Goal: Information Seeking & Learning: Find specific fact

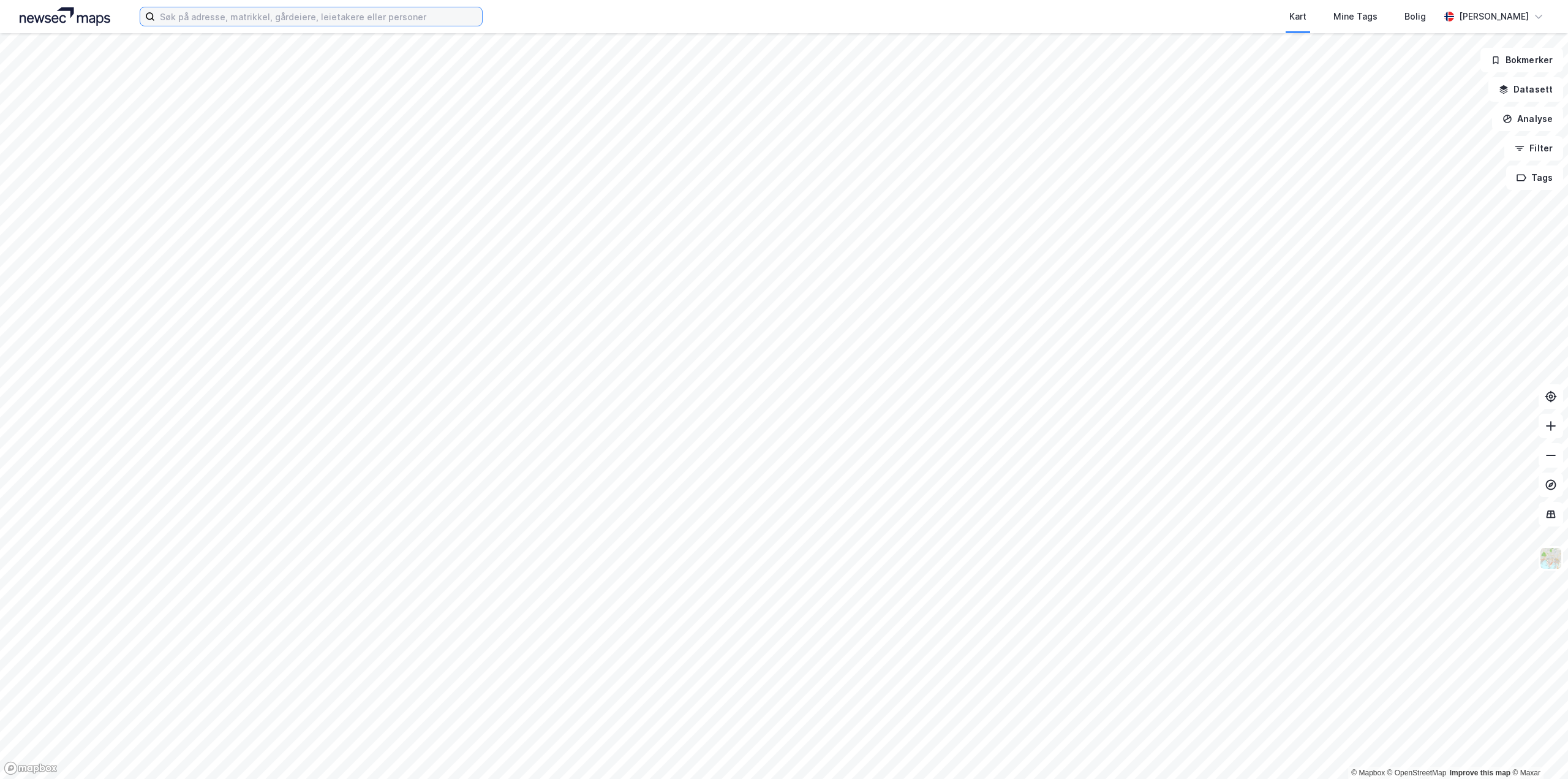
click at [226, 24] on input at bounding box center [319, 16] width 327 height 19
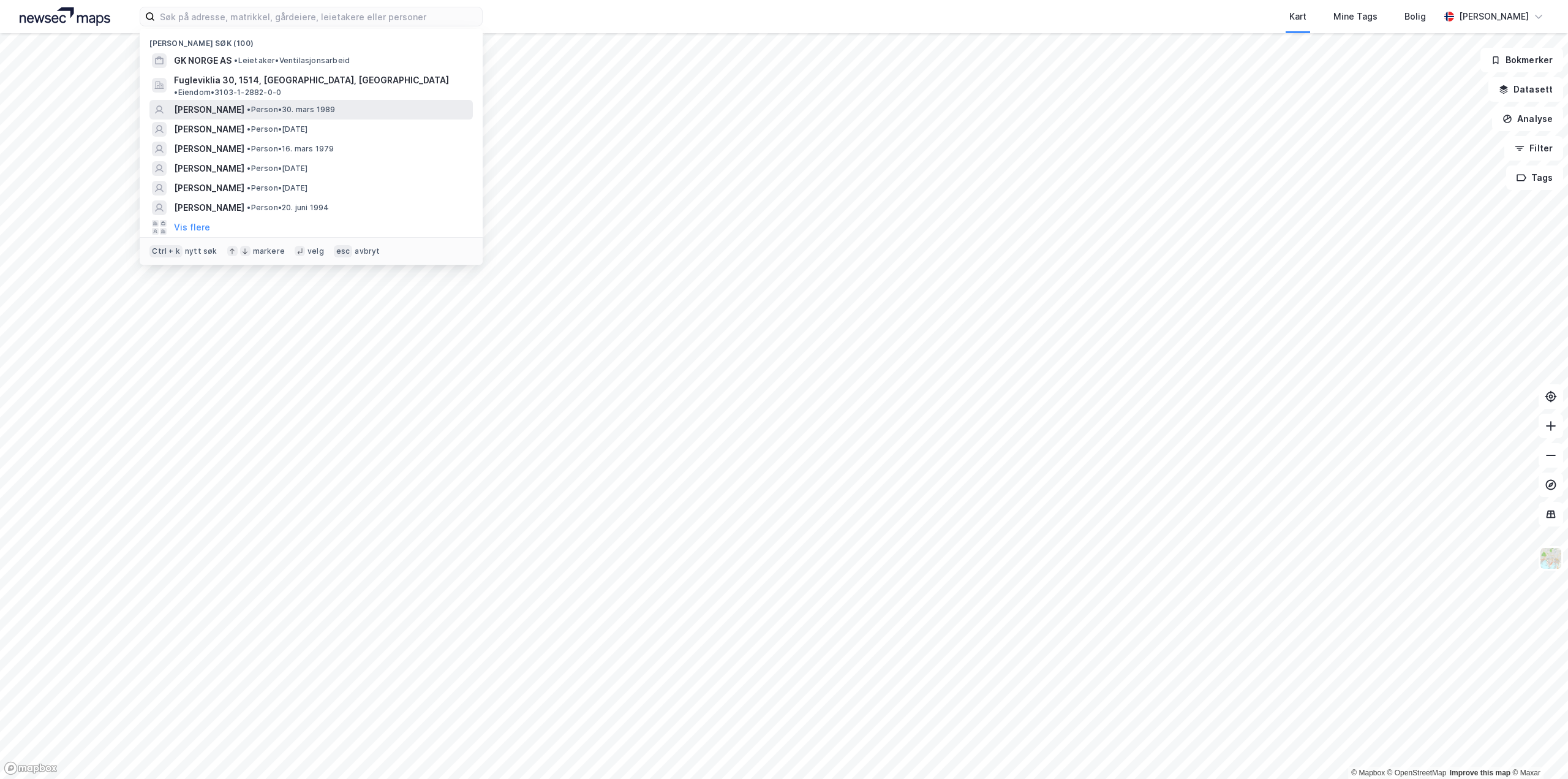
click at [244, 103] on span "[PERSON_NAME]" at bounding box center [209, 109] width 71 height 15
